Goal: Transaction & Acquisition: Purchase product/service

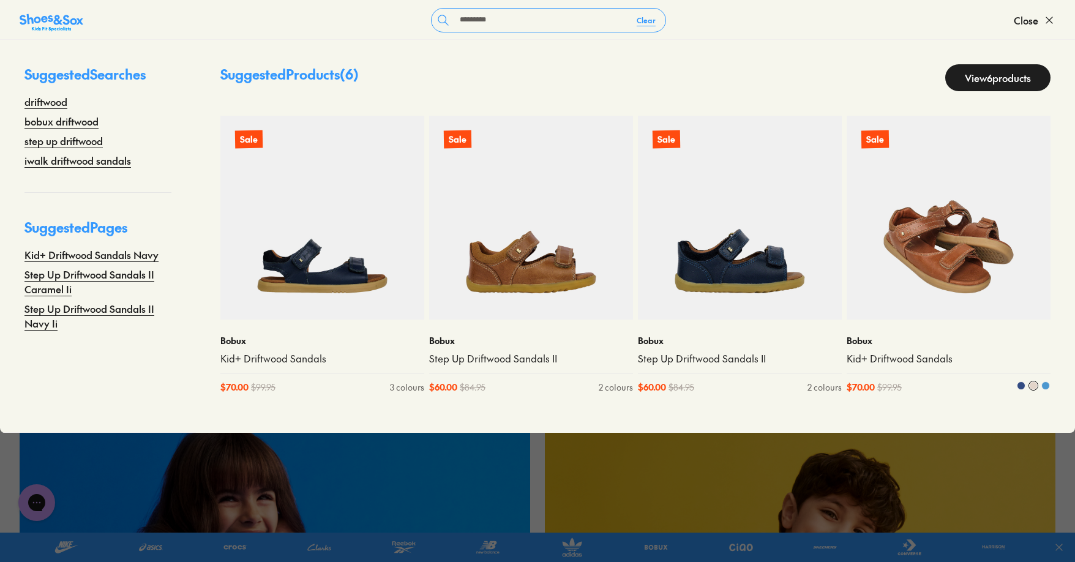
scroll to position [61, 0]
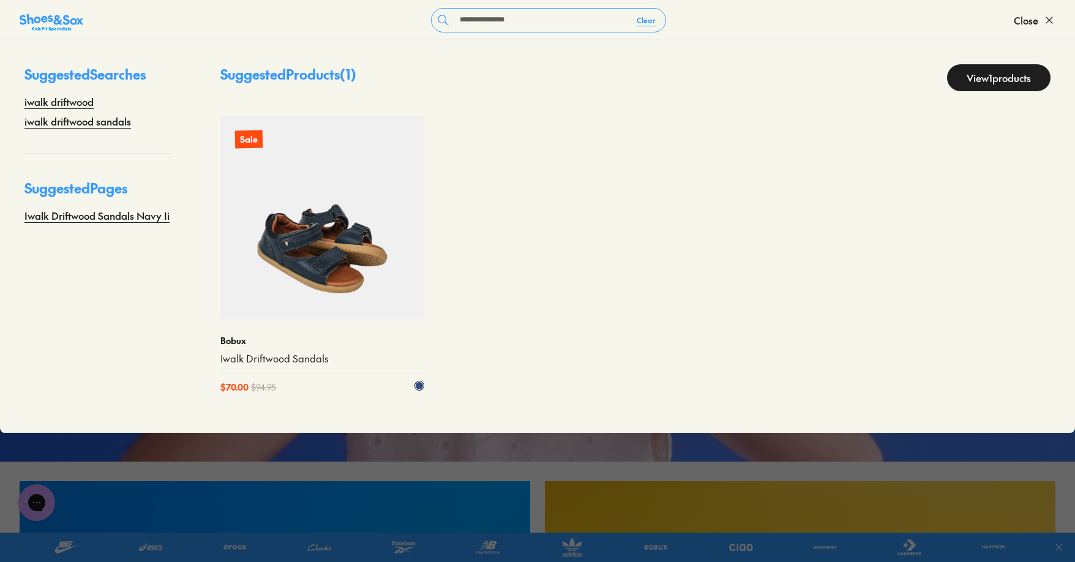
type input "**********"
click at [357, 228] on img at bounding box center [322, 218] width 204 height 204
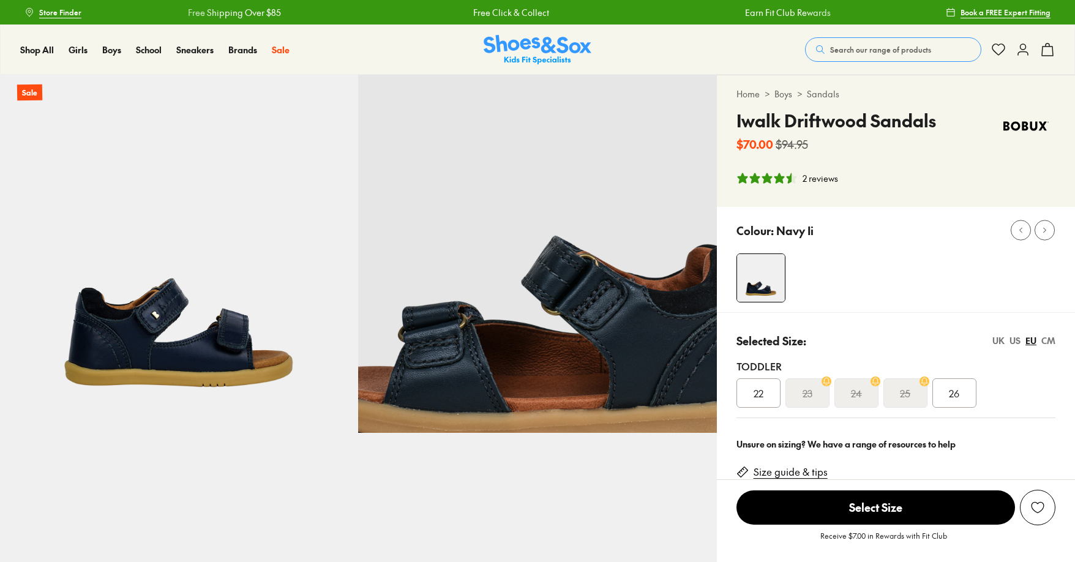
select select "*"
